Goal: Communication & Community: Connect with others

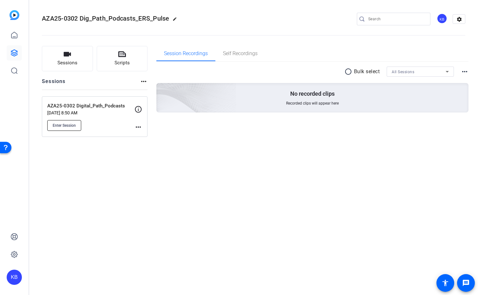
click at [66, 127] on span "Enter Session" at bounding box center [64, 125] width 23 height 5
drag, startPoint x: 448, startPoint y: 296, endPoint x: 448, endPoint y: 303, distance: 7.0
click at [448, 295] on html "Accessibility Screen-Reader Guide, Feedback, and Issue Reporting | New window K…" at bounding box center [239, 147] width 478 height 295
click at [74, 124] on span "Enter Session" at bounding box center [64, 125] width 23 height 5
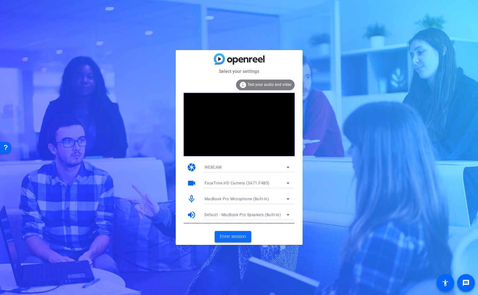
click at [240, 236] on span "Enter session" at bounding box center [233, 236] width 26 height 7
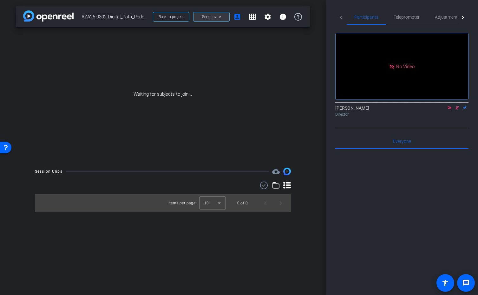
click at [212, 19] on span "Send invite" at bounding box center [211, 16] width 19 height 5
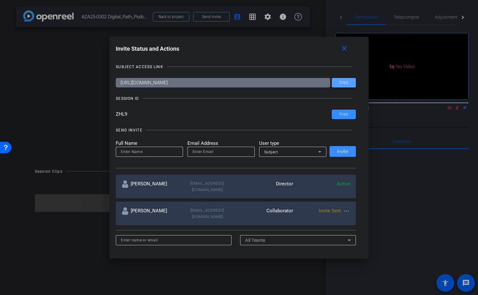
click at [347, 81] on span "Copy" at bounding box center [343, 82] width 9 height 5
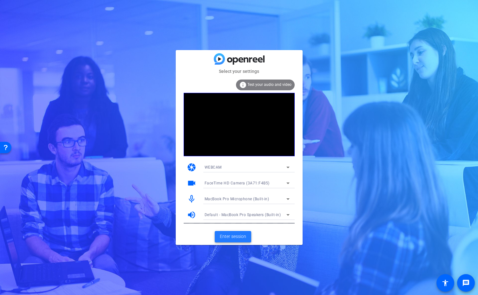
click at [246, 235] on span at bounding box center [233, 236] width 36 height 15
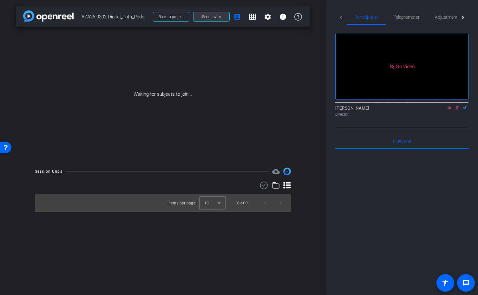
click at [223, 19] on span at bounding box center [211, 16] width 36 height 15
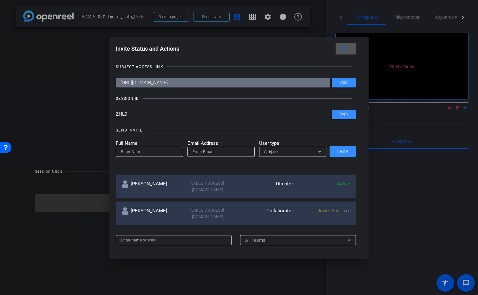
click at [225, 154] on input "email" at bounding box center [220, 152] width 57 height 8
paste input "Zhu, Kathleen,<kathleen.zhu@astrazeneca.com>,<hannamg3@upmc.edu>,Ryan Obringer,…"
type input "Zhu, Kathleen,<kathleen.zhu@astrazeneca.com>,<hannamg3@upmc.edu>,Ryan Obringer,…"
click at [280, 154] on div "Subject" at bounding box center [291, 152] width 54 height 8
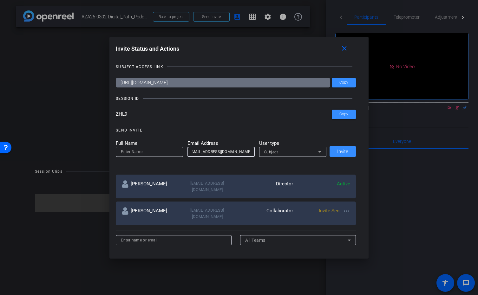
scroll to position [0, 0]
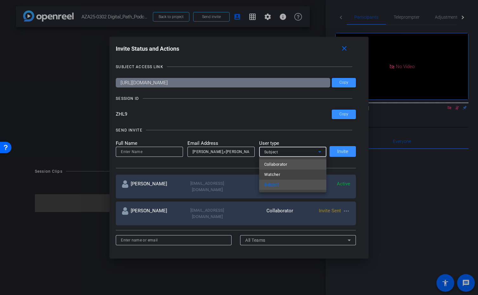
click at [283, 165] on span "Collaborator" at bounding box center [275, 165] width 23 height 8
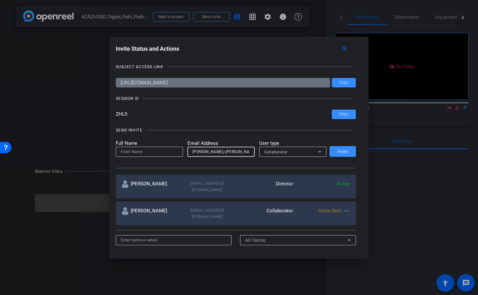
click at [216, 154] on input "Zhu, Kathleen,<kathleen.zhu@astrazeneca.com>,<hannamg3@upmc.edu>,Ryan Obringer,…" at bounding box center [220, 152] width 57 height 8
paste input ",<cblagden@educationalresource.c"
click at [162, 154] on input at bounding box center [149, 152] width 57 height 8
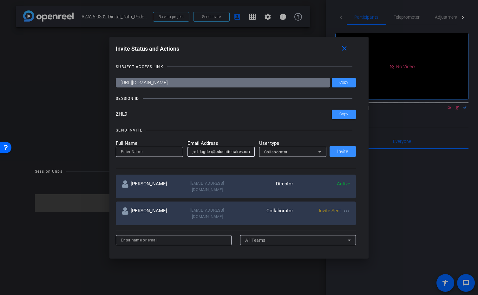
click at [195, 154] on input ",<cblagden@educationalresource.c" at bounding box center [220, 152] width 57 height 8
type input "cblagden@educationalresource.c"
click at [167, 153] on input at bounding box center [149, 152] width 57 height 8
paste input ">,Chris Blagd"
click at [124, 152] on input ">,Chris Blagden" at bounding box center [149, 152] width 57 height 8
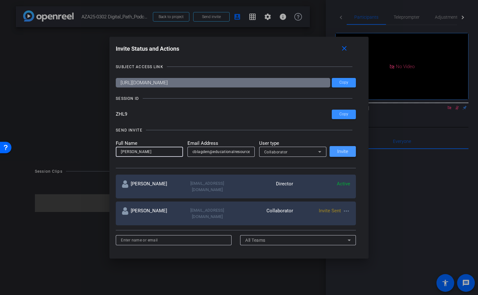
type input "Chris Blagden"
click at [345, 151] on span "Invite" at bounding box center [342, 151] width 11 height 5
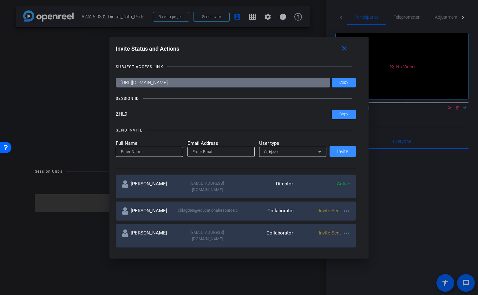
click at [205, 152] on input "email" at bounding box center [220, 152] width 57 height 8
paste input ",<robringer@educationalresource.co"
type input ",<robringer@educationalresource.co"
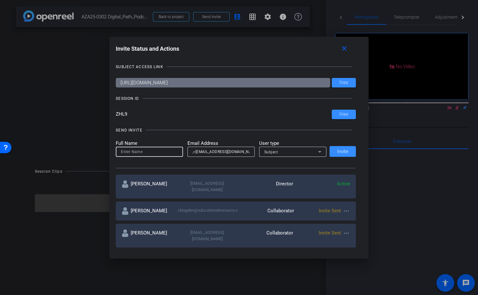
click at [152, 152] on input at bounding box center [149, 152] width 57 height 8
paste input ",Ryan Obring"
click at [122, 153] on input ",Ryan Obring" at bounding box center [149, 152] width 57 height 8
click at [157, 153] on input "Ryan Obring" at bounding box center [149, 152] width 57 height 8
type input "Ryan Obringer"
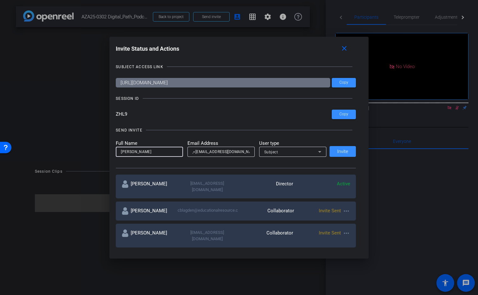
click at [288, 155] on div "Subject" at bounding box center [291, 152] width 54 height 8
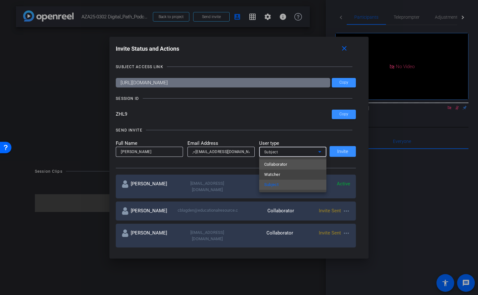
click at [287, 166] on span "Collaborator" at bounding box center [275, 165] width 23 height 8
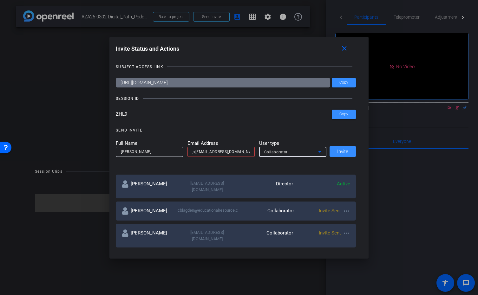
click at [195, 152] on input ",<robringer@educationalresource.co" at bounding box center [220, 152] width 57 height 8
type input "robringer@educationalresource.com"
click at [345, 152] on span "Invite" at bounding box center [342, 151] width 11 height 5
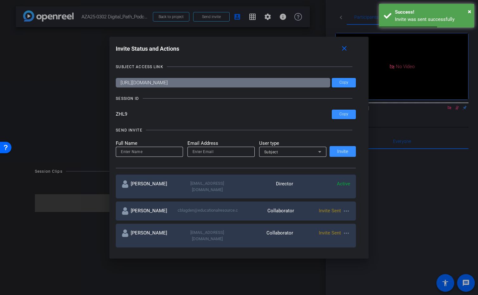
click at [345, 208] on mat-icon "more_horiz" at bounding box center [346, 211] width 8 height 8
click at [352, 235] on span "Update and Re-Send Invite" at bounding box center [371, 232] width 48 height 8
type input "Chris Blagden"
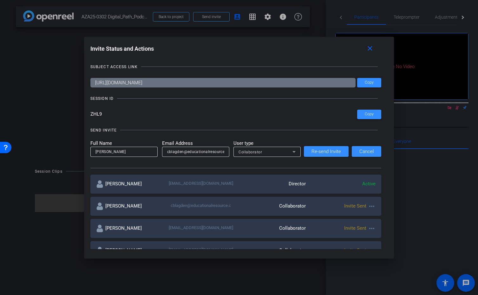
click at [223, 152] on input "cblagden@educationalresource.c" at bounding box center [195, 152] width 57 height 8
type input "cblagden@educationalresource.com"
click at [330, 152] on span "Re-send Invite" at bounding box center [325, 151] width 29 height 5
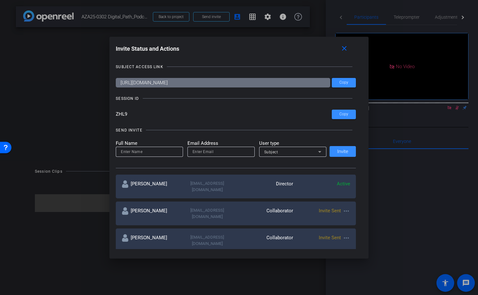
scroll to position [1, 0]
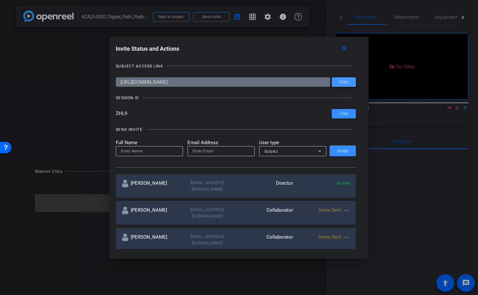
click at [346, 81] on span "Copy" at bounding box center [343, 82] width 9 height 5
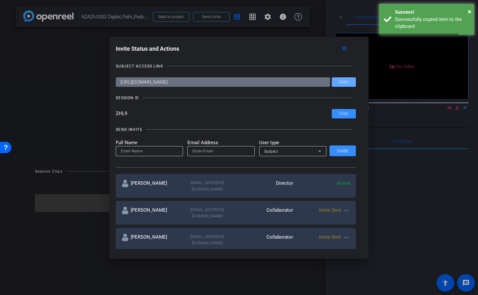
drag, startPoint x: 231, startPoint y: 21, endPoint x: 279, endPoint y: 31, distance: 49.2
click at [276, 30] on div at bounding box center [239, 147] width 478 height 295
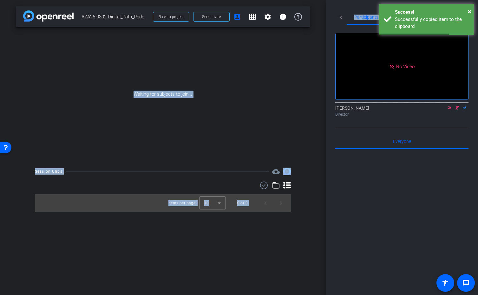
drag, startPoint x: 388, startPoint y: 41, endPoint x: 396, endPoint y: 42, distance: 8.4
click at [396, 42] on div "arrow_back AZA25-0302 Digital_Path_Podcasts Back to project Send invite account…" at bounding box center [239, 147] width 478 height 295
click at [218, 21] on span at bounding box center [211, 16] width 36 height 15
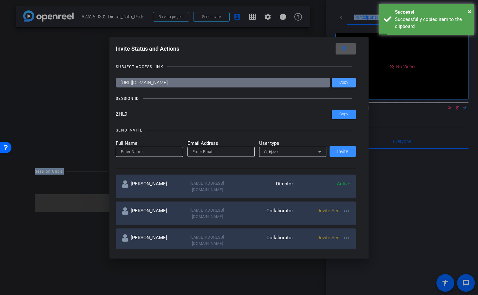
click at [349, 83] on span at bounding box center [344, 82] width 24 height 15
copy div "Waiting for subjects to join... Session Clips cloud_upload Items per page: 10 0…"
click at [346, 82] on span "Copy" at bounding box center [343, 82] width 9 height 5
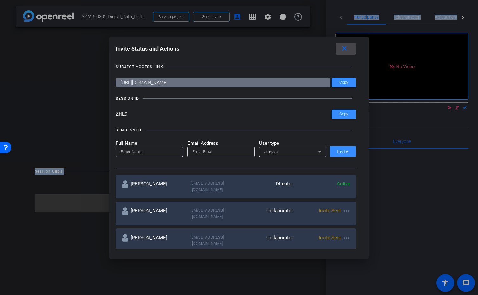
click at [343, 47] on mat-icon "close" at bounding box center [344, 49] width 8 height 8
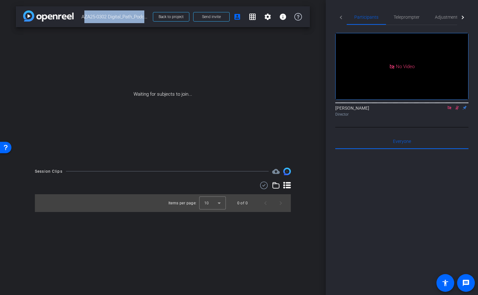
drag, startPoint x: 81, startPoint y: 16, endPoint x: 147, endPoint y: 19, distance: 66.6
click at [147, 19] on div "arrow_back AZA25-0302 Digital_Path_Podcasts Back to project Send invite account…" at bounding box center [163, 16] width 294 height 21
click at [170, 15] on span "Back to project" at bounding box center [170, 17] width 25 height 4
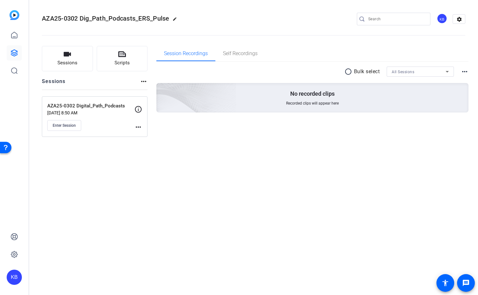
click at [176, 19] on mat-icon "edit" at bounding box center [176, 21] width 8 height 8
click at [76, 20] on input "AZA25-0302 Dig_Path_Podcasts_ERS_Pulse" at bounding box center [68, 19] width 42 height 8
click at [99, 19] on span "check_circle" at bounding box center [99, 19] width 8 height 8
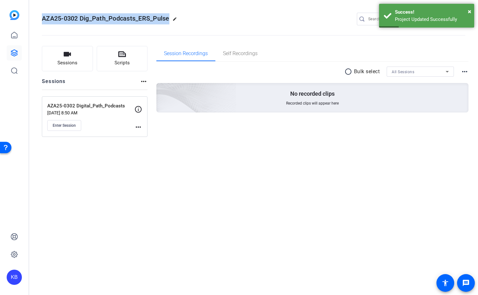
drag, startPoint x: 41, startPoint y: 19, endPoint x: 168, endPoint y: 16, distance: 127.8
click at [168, 16] on mat-toolbar "AZA25-0302 Dig_Path_Podcasts_ERS_Pulse edit KB settings" at bounding box center [253, 19] width 448 height 38
copy span "AZA25-0302 Dig_Path_Podcasts_ERS_Pulse"
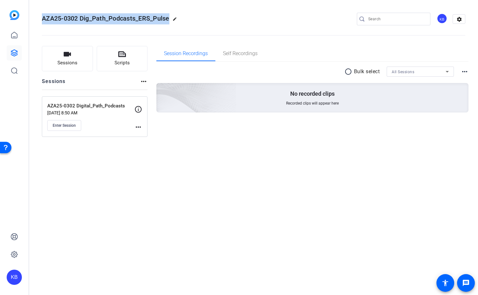
click at [175, 20] on mat-icon "edit" at bounding box center [176, 21] width 8 height 8
click at [85, 104] on p "AZA25-0302 Digital_Path_Podcasts" at bounding box center [90, 105] width 87 height 7
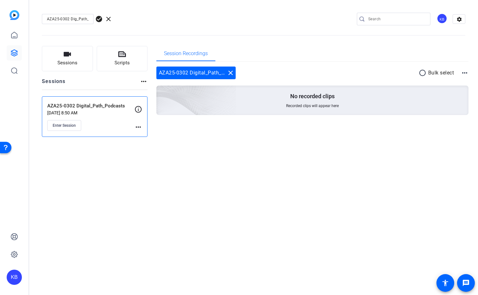
drag, startPoint x: 123, startPoint y: 106, endPoint x: 48, endPoint y: 102, distance: 74.9
click at [48, 102] on p "AZA25-0302 Digital_Path_Podcasts" at bounding box center [90, 105] width 87 height 7
copy p "AZA25-0302 Digital_Path_Podcasts"
click at [69, 125] on span "Enter Session" at bounding box center [64, 125] width 23 height 5
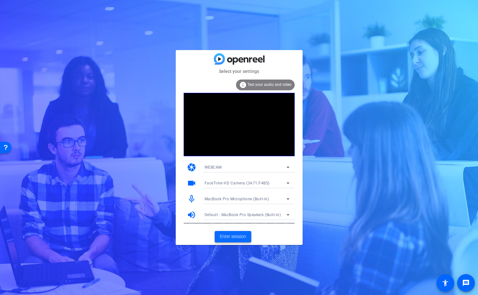
click at [234, 236] on span "Enter session" at bounding box center [233, 236] width 26 height 7
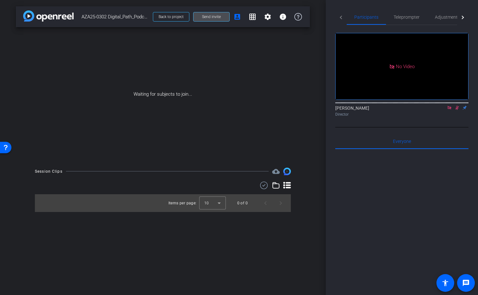
click at [205, 18] on span "Send invite" at bounding box center [211, 16] width 19 height 5
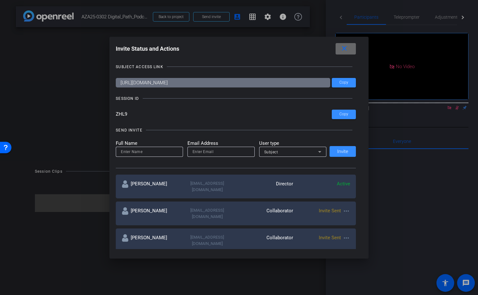
click at [346, 49] on mat-icon "close" at bounding box center [344, 49] width 8 height 8
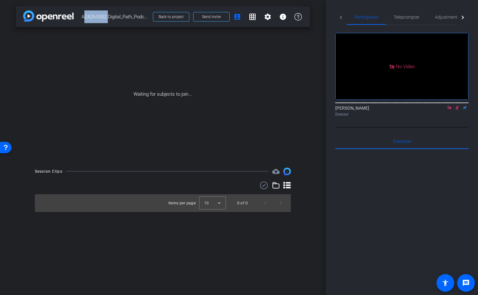
drag, startPoint x: 108, startPoint y: 17, endPoint x: 82, endPoint y: 18, distance: 25.7
click at [82, 18] on span "AZA25-0302 Digital_Path_Podcasts" at bounding box center [115, 16] width 68 height 13
copy span "AZA25-0302"
click at [218, 16] on span "Send invite" at bounding box center [211, 16] width 19 height 5
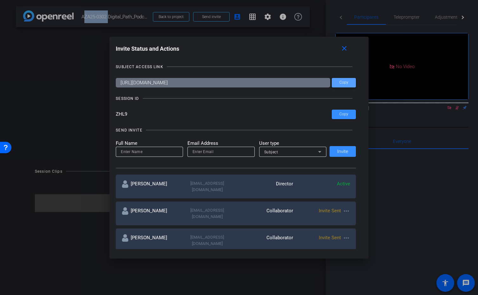
click at [344, 79] on span at bounding box center [344, 82] width 24 height 15
copy span "AZA25-0302"
